Goal: Information Seeking & Learning: Learn about a topic

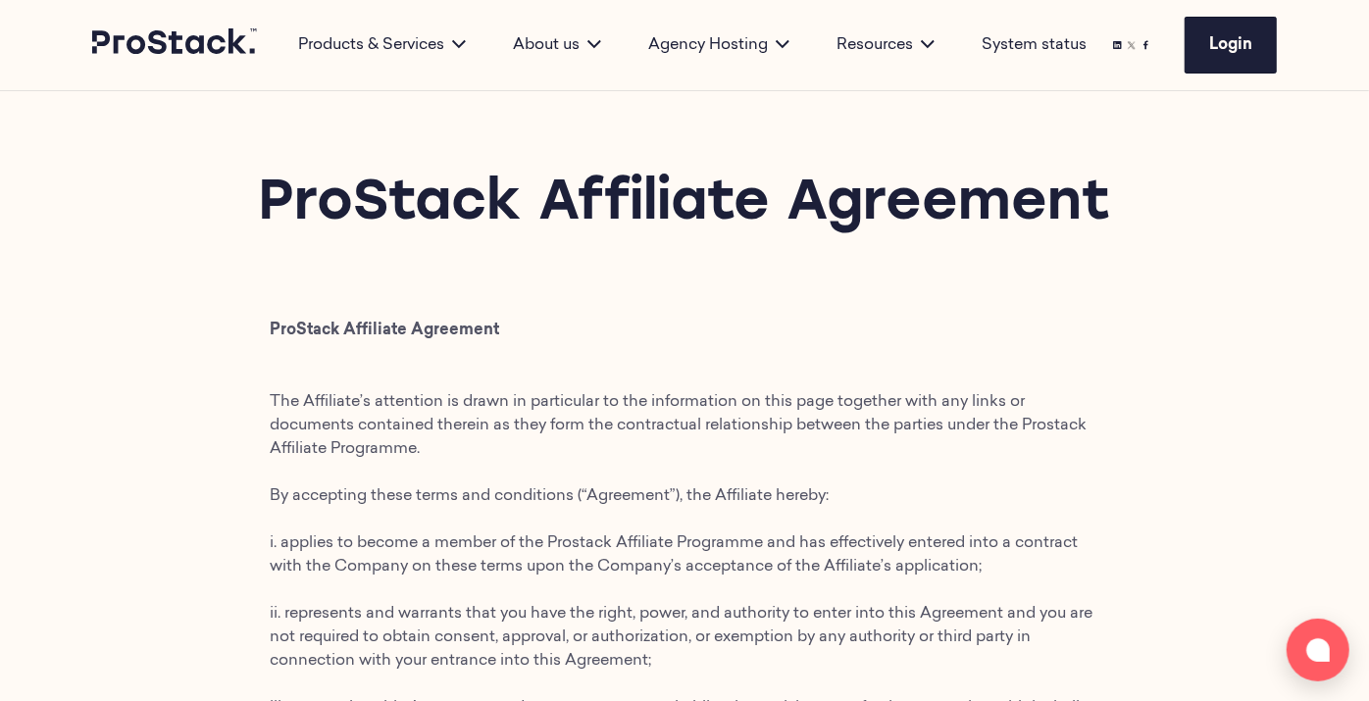
click at [687, 288] on div "ProStack Affiliate Agreement" at bounding box center [684, 205] width 1369 height 228
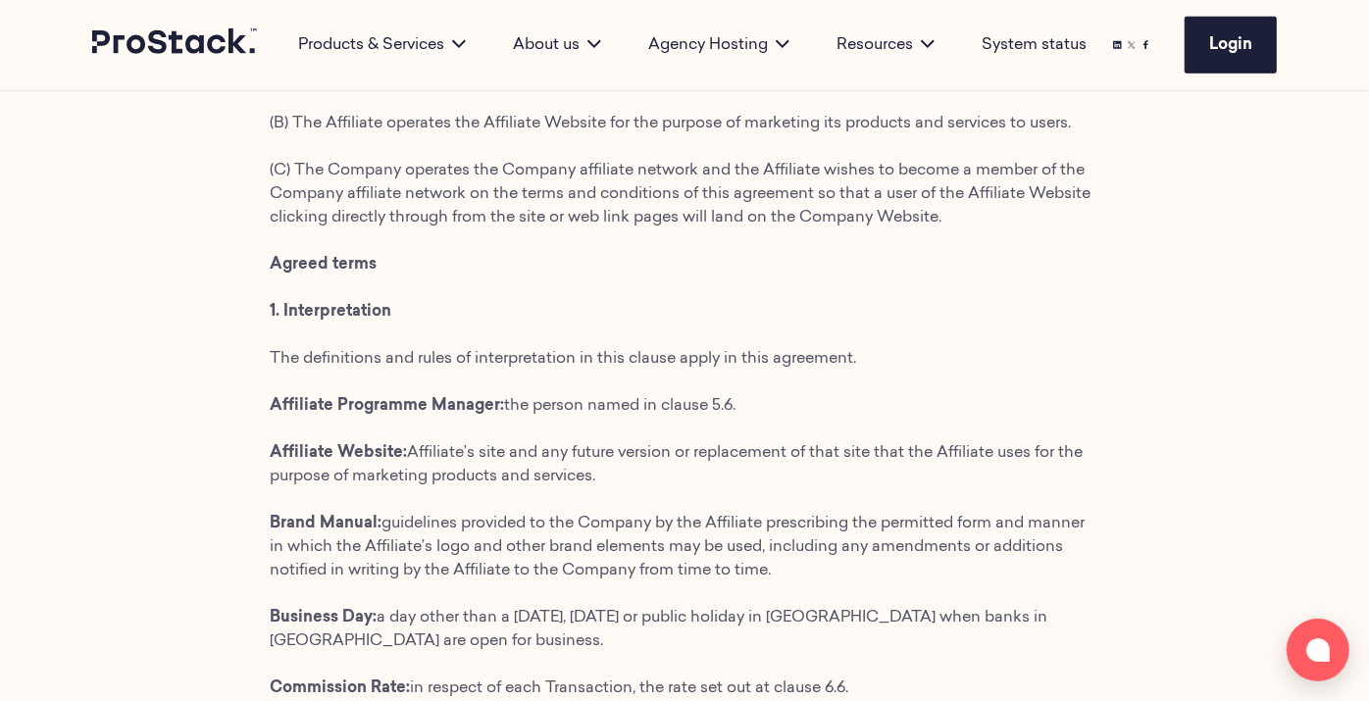
scroll to position [1217, 0]
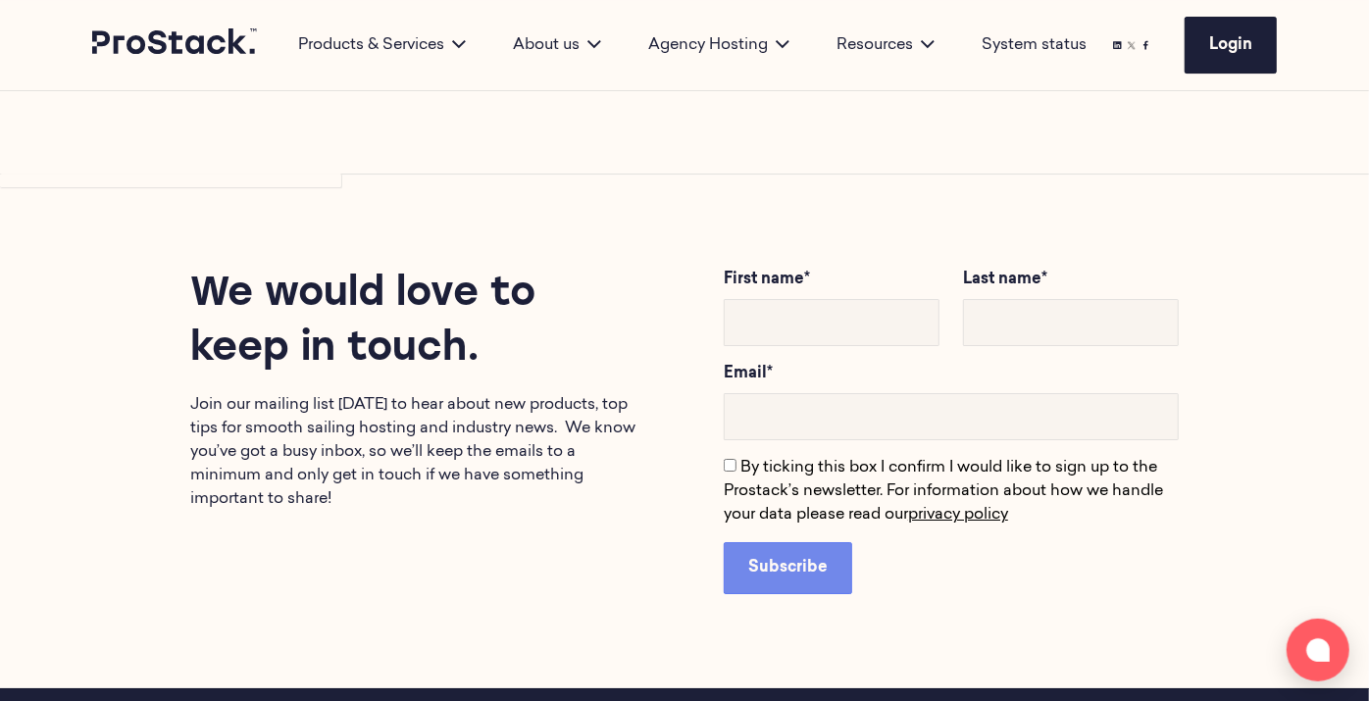
scroll to position [4145, 0]
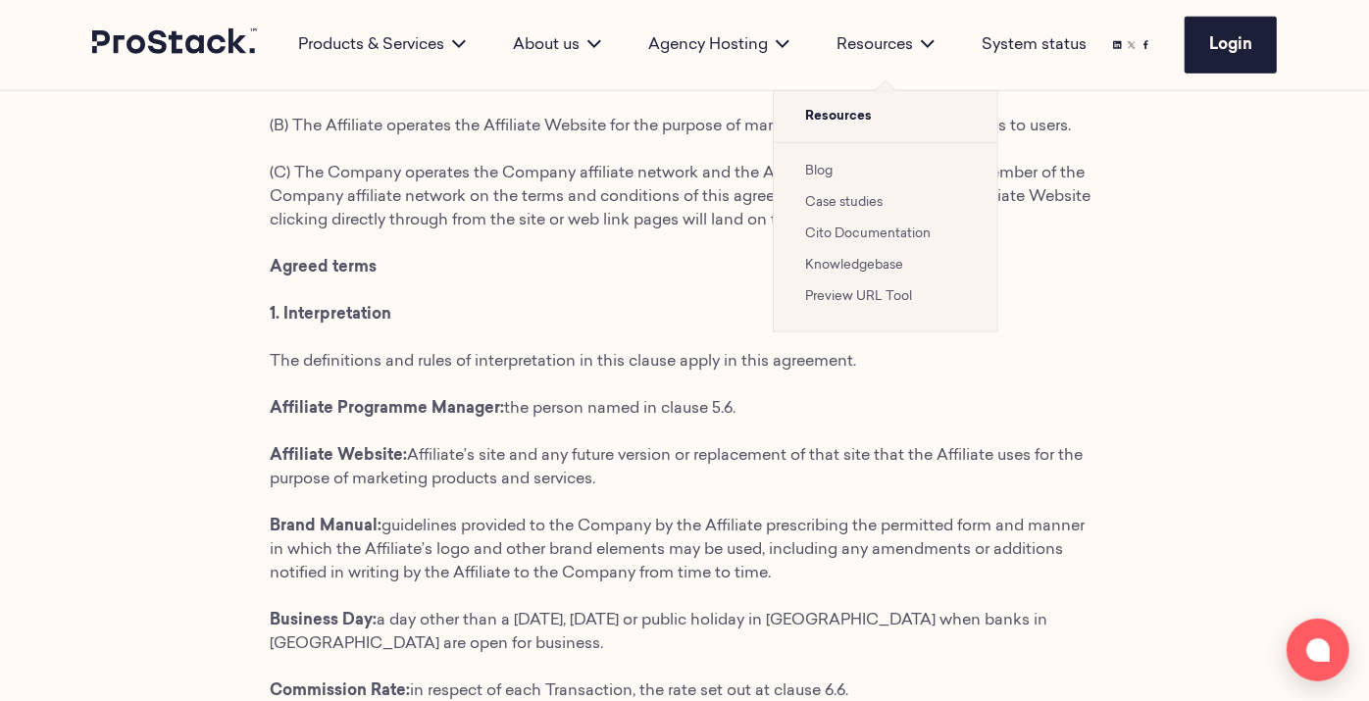
click at [842, 205] on link "Case studies" at bounding box center [843, 202] width 77 height 13
